Goal: Transaction & Acquisition: Purchase product/service

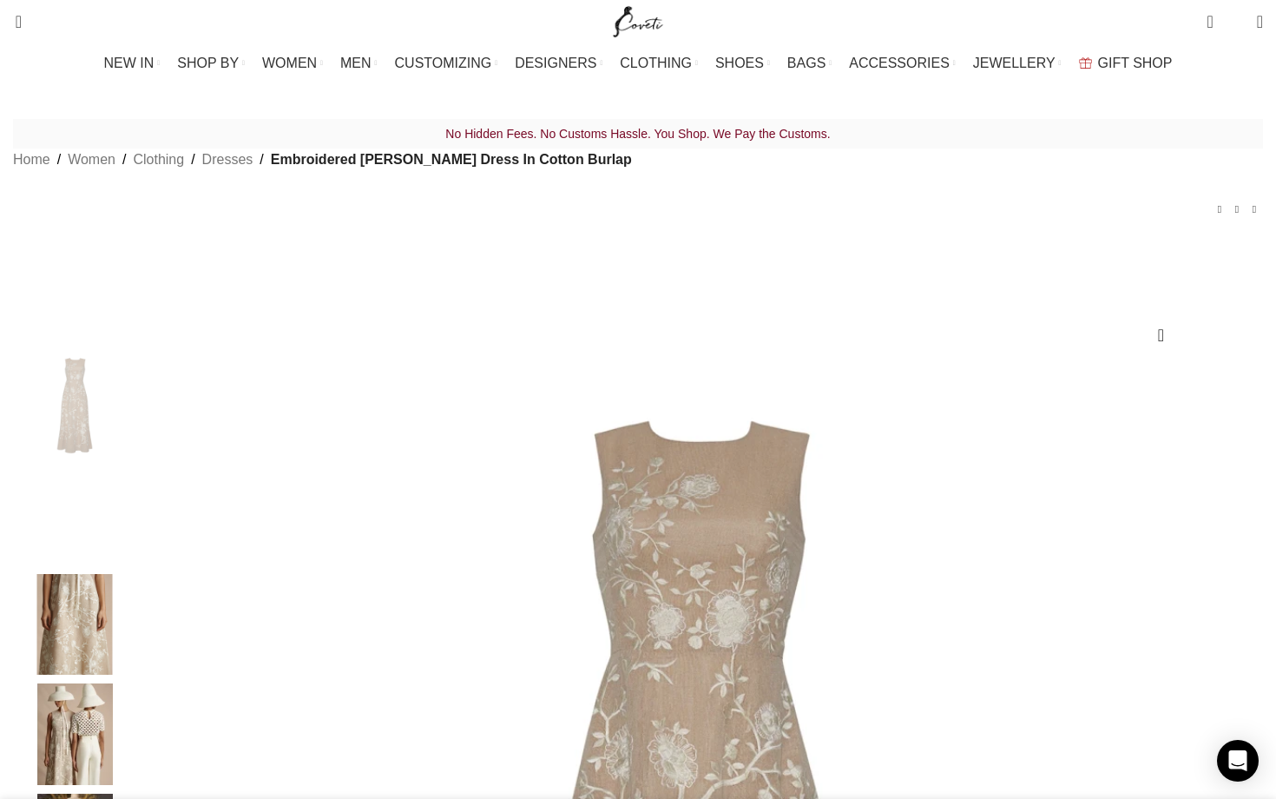
click at [128, 535] on img "2 / 6" at bounding box center [75, 514] width 106 height 102
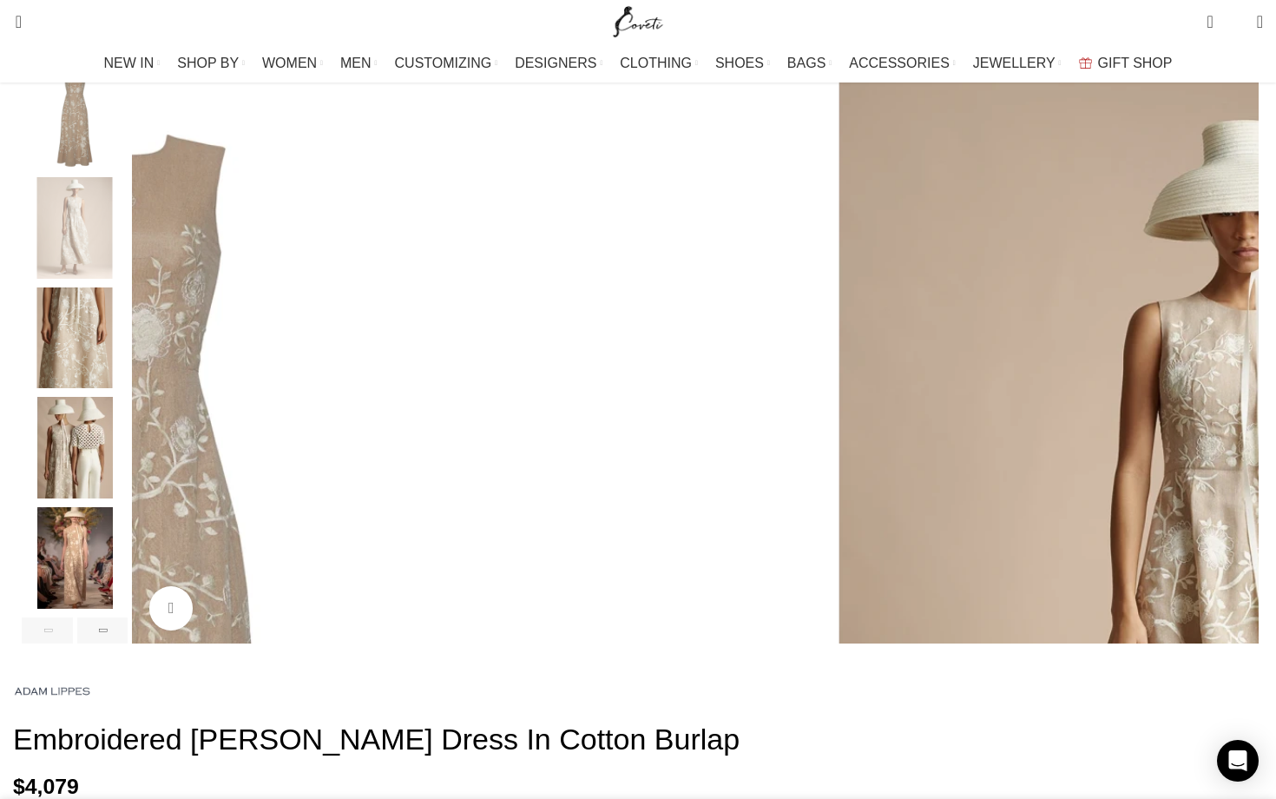
scroll to position [284, 0]
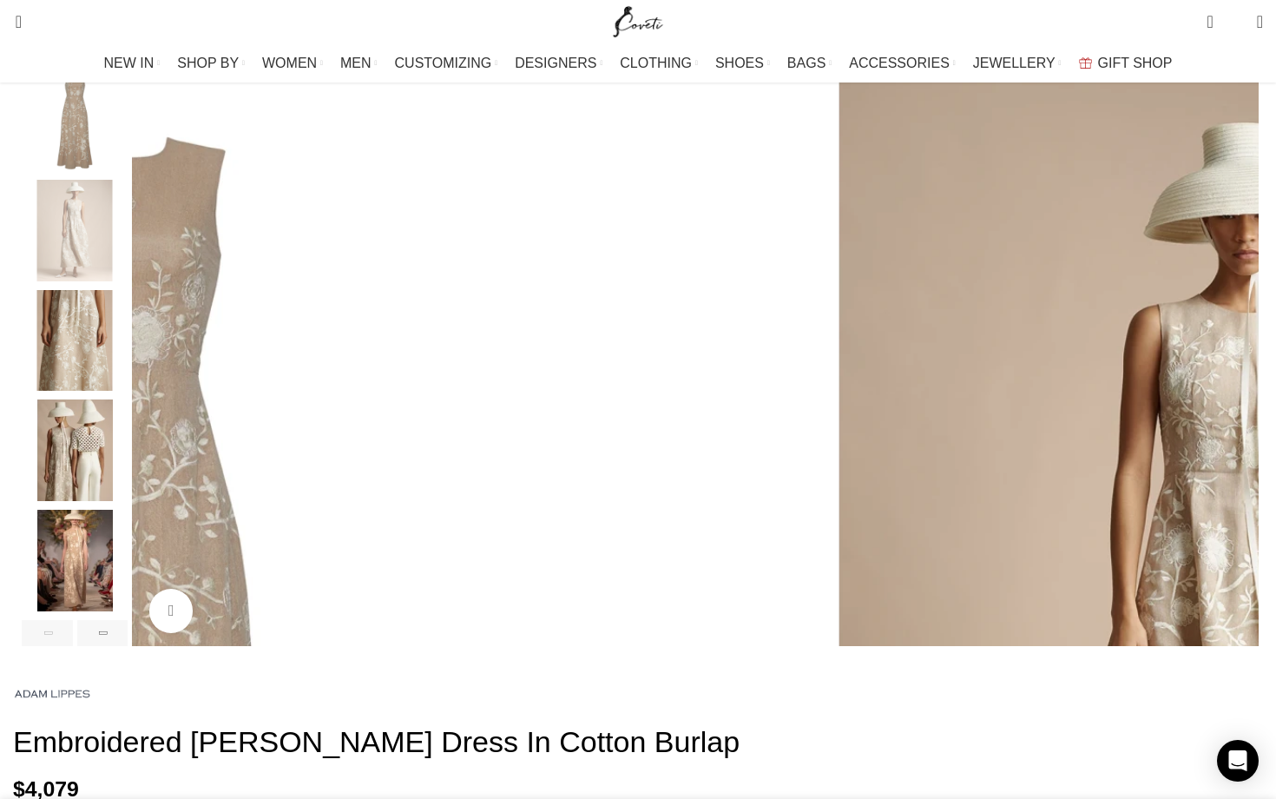
click at [128, 582] on img "5 / 6" at bounding box center [75, 560] width 106 height 102
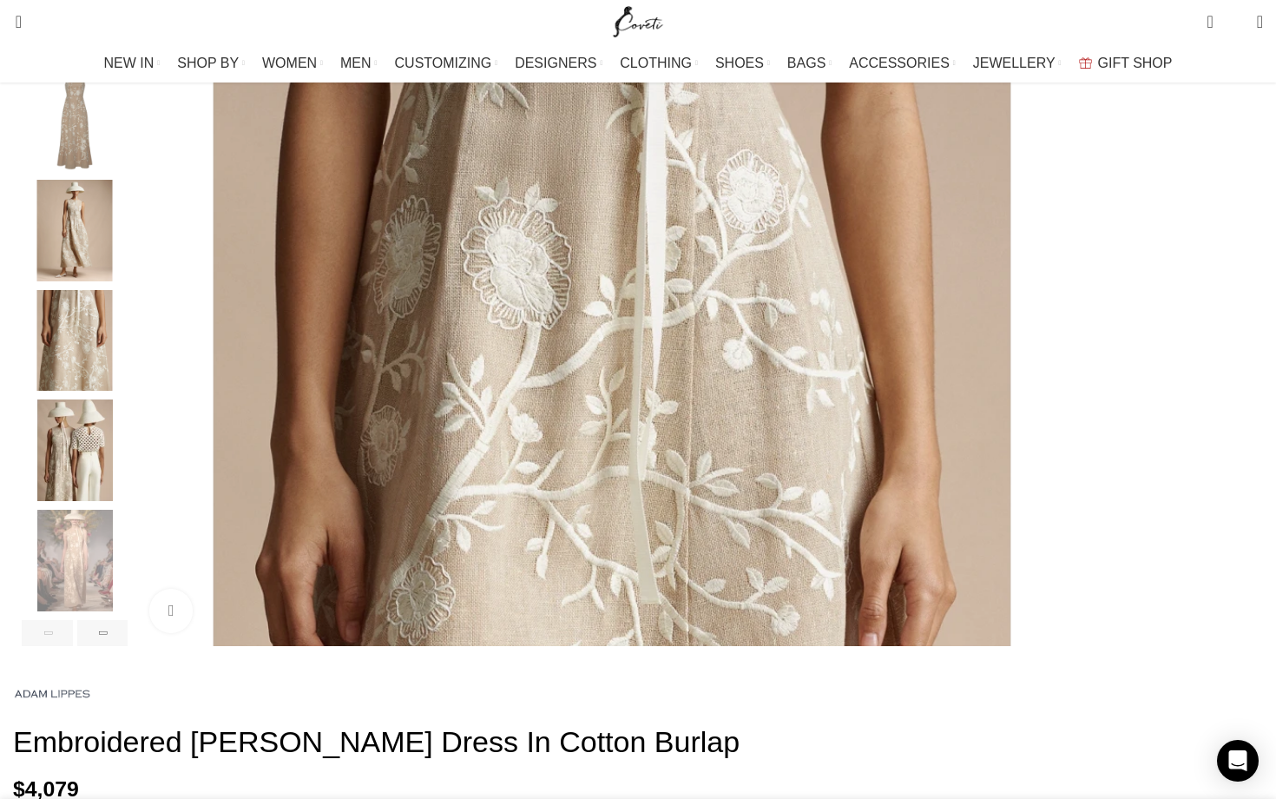
click at [128, 490] on img "4 / 6" at bounding box center [75, 450] width 106 height 102
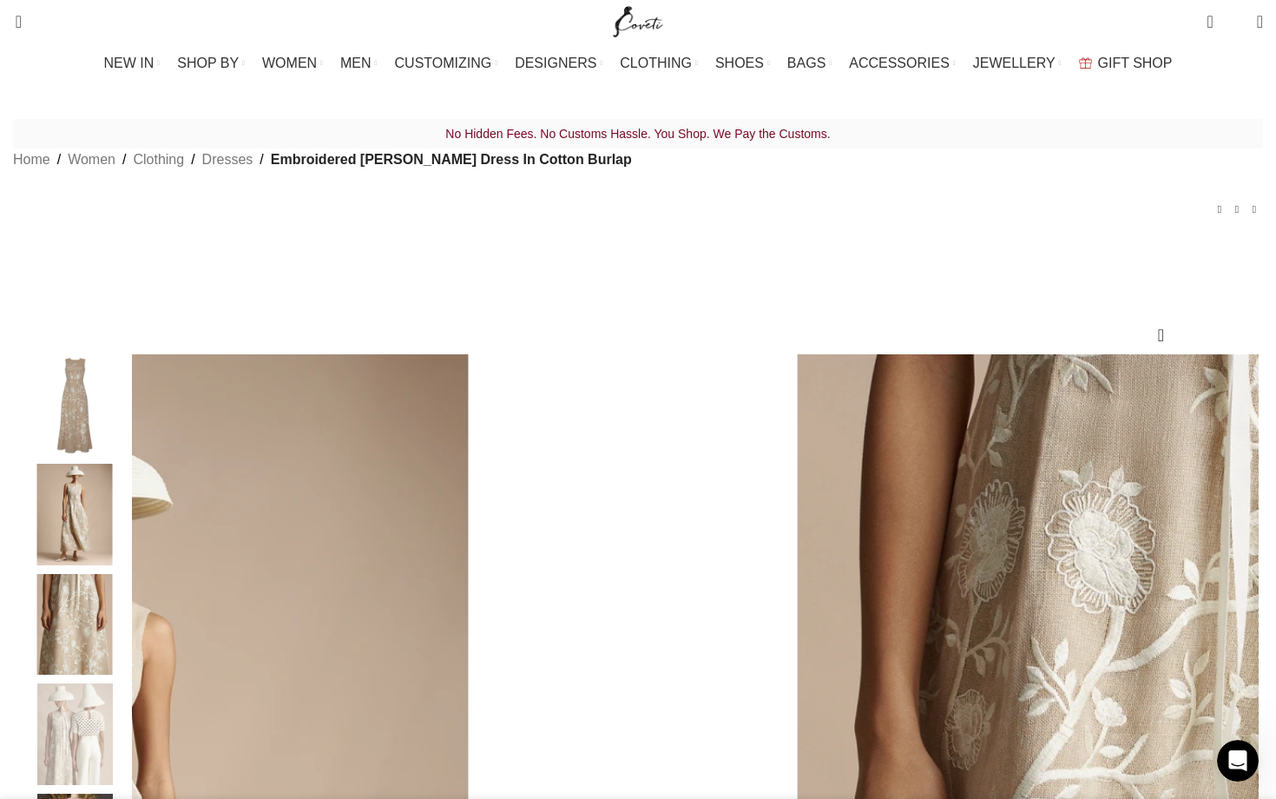
scroll to position [0, 731]
